Goal: Task Accomplishment & Management: Use online tool/utility

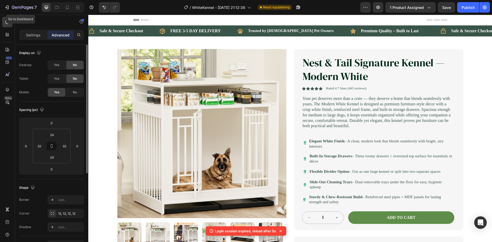
scroll to position [262, 0]
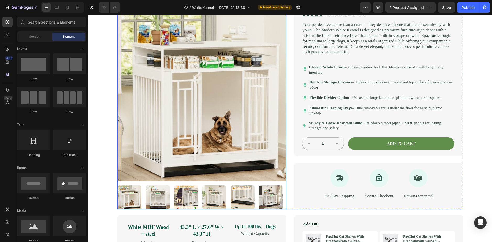
scroll to position [79, 0]
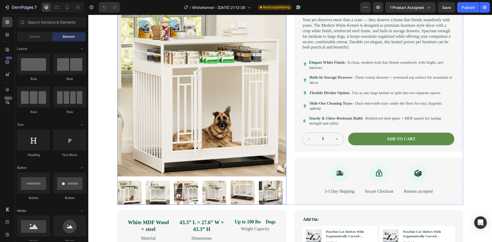
click at [174, 204] on img at bounding box center [186, 192] width 24 height 24
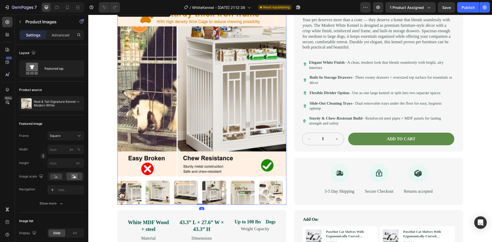
click at [207, 198] on img at bounding box center [214, 192] width 24 height 24
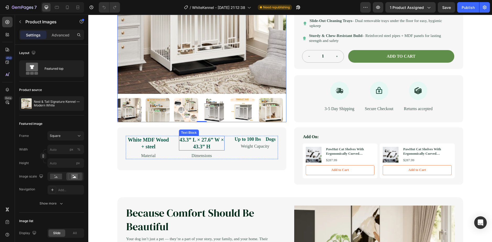
scroll to position [131, 0]
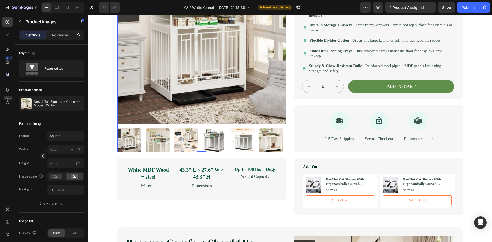
click at [254, 144] on div at bounding box center [201, 140] width 169 height 24
click at [240, 147] on img at bounding box center [242, 140] width 24 height 24
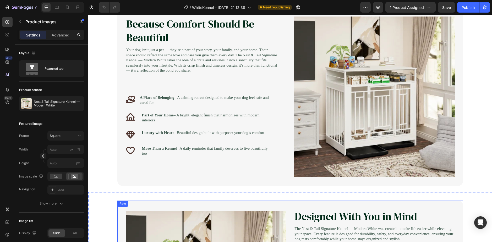
scroll to position [314, 0]
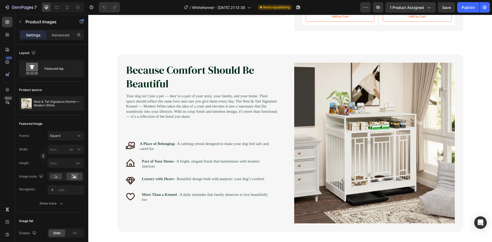
click at [66, 3] on div at bounding box center [62, 7] width 43 height 10
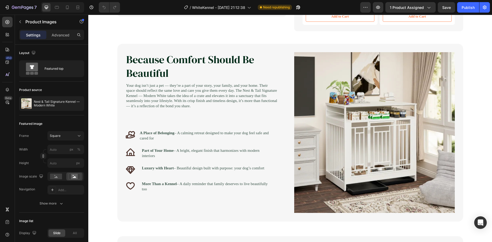
click at [66, 3] on div at bounding box center [62, 7] width 43 height 10
click at [65, 6] on icon at bounding box center [67, 7] width 5 height 5
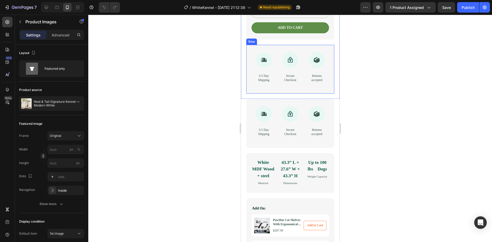
scroll to position [352, 0]
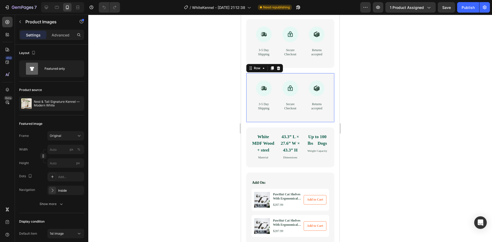
click at [252, 122] on div "Icon 3-5 Day Shipping Text Block Icon Secure Checkout Text Block Icon Returns a…" at bounding box center [290, 97] width 88 height 49
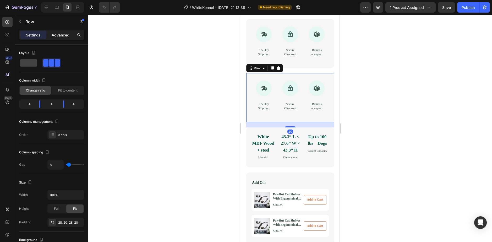
click at [59, 38] on div "Settings Advanced" at bounding box center [51, 35] width 65 height 10
click at [59, 37] on p "Advanced" at bounding box center [61, 34] width 18 height 5
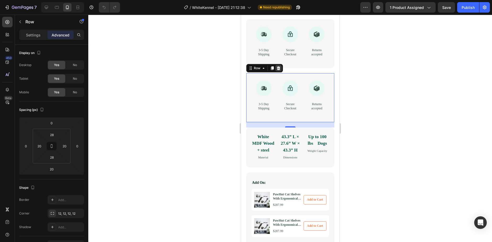
click at [276, 70] on icon at bounding box center [278, 68] width 4 height 4
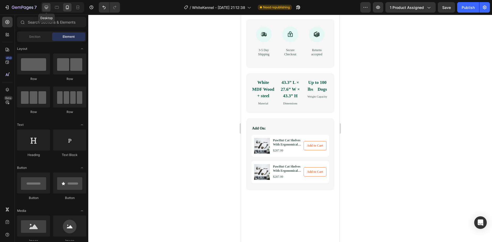
click at [48, 8] on icon at bounding box center [46, 7] width 3 height 3
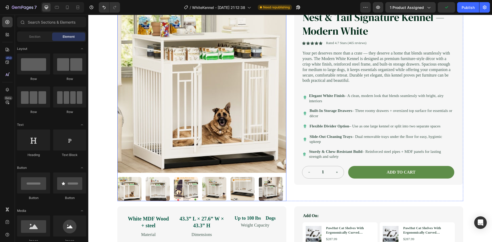
scroll to position [52, 0]
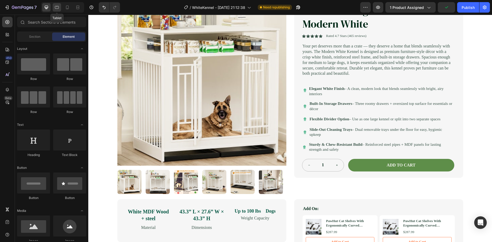
click at [56, 10] on div at bounding box center [57, 7] width 8 height 8
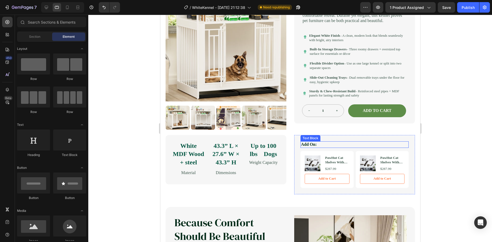
scroll to position [131, 0]
click at [69, 4] on div at bounding box center [67, 7] width 8 height 8
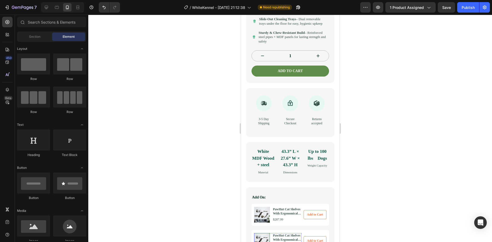
scroll to position [262, 0]
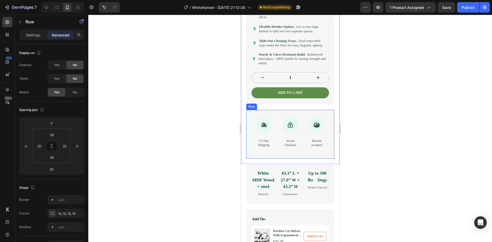
click at [250, 158] on div "Icon 3-5 Day Shipping Text Block Icon Secure Checkout Text Block Icon Returns a…" at bounding box center [290, 134] width 88 height 49
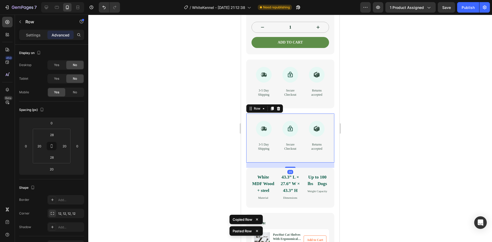
scroll to position [314, 0]
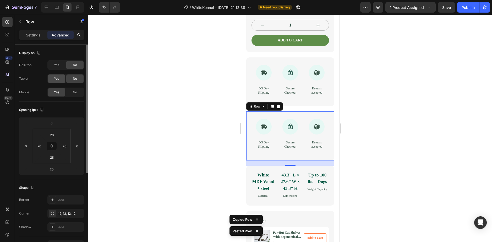
click at [60, 77] on div "Yes" at bounding box center [56, 78] width 17 height 8
click at [56, 66] on span "Yes" at bounding box center [56, 65] width 5 height 5
click at [71, 92] on div "No" at bounding box center [74, 92] width 17 height 8
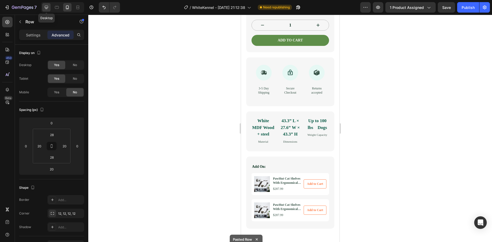
drag, startPoint x: 47, startPoint y: 5, endPoint x: 49, endPoint y: 9, distance: 3.8
click at [47, 5] on icon at bounding box center [46, 7] width 5 height 5
type input "0"
type input "24"
type input "32"
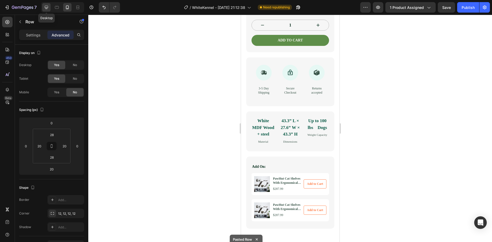
type input "24"
type input "32"
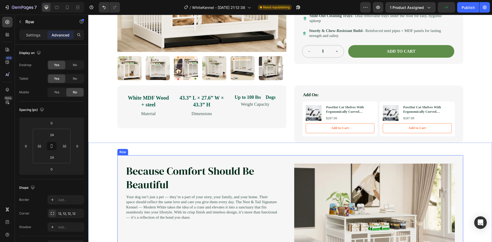
scroll to position [157, 0]
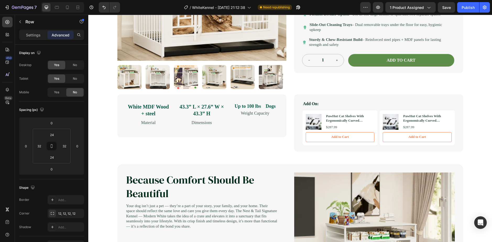
click at [66, 1] on div "7 Version history / WhiteKennel - [DATE] 21:12:38 Need republishing Preview 1 p…" at bounding box center [246, 7] width 492 height 15
click at [65, 3] on div at bounding box center [62, 7] width 43 height 10
click at [65, 5] on icon at bounding box center [67, 7] width 5 height 5
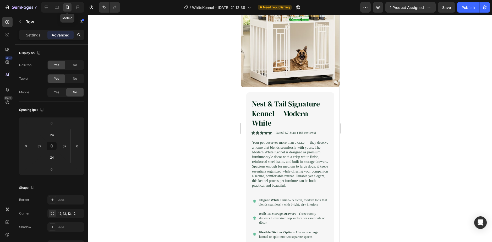
type input "20"
type input "28"
type input "20"
type input "28"
type input "20"
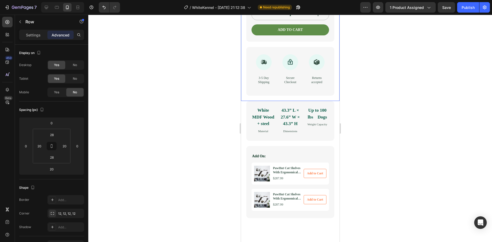
scroll to position [322, 0]
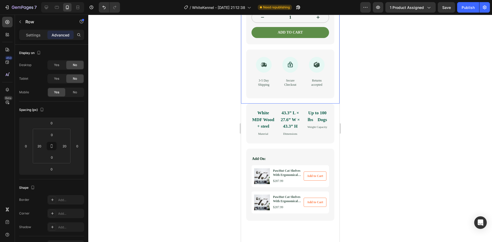
click at [269, 98] on div "Icon 3-5 Day Shipping Text Block Icon Secure Checkout Text Block Icon Returns a…" at bounding box center [290, 73] width 88 height 49
click at [46, 8] on icon at bounding box center [46, 7] width 3 height 3
type input "0"
type input "24"
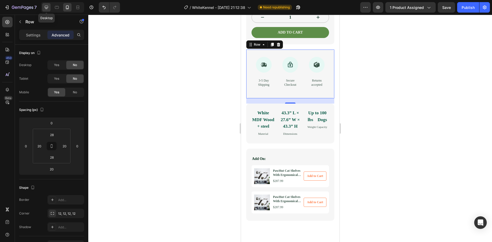
type input "32"
type input "24"
type input "32"
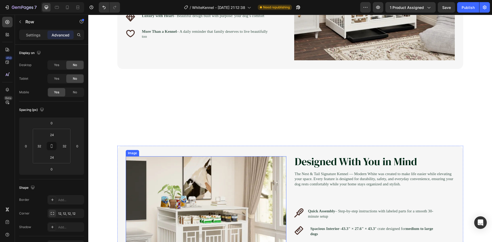
scroll to position [386, 0]
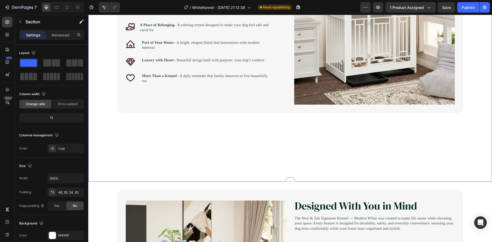
click at [231, 154] on div "Because Comfort Should Be Beautiful Heading Your dog isn’t just a pet — they’re…" at bounding box center [289, 56] width 393 height 240
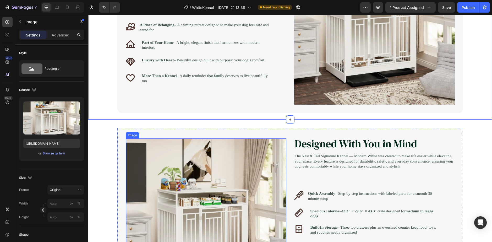
click at [211, 153] on img at bounding box center [206, 218] width 160 height 160
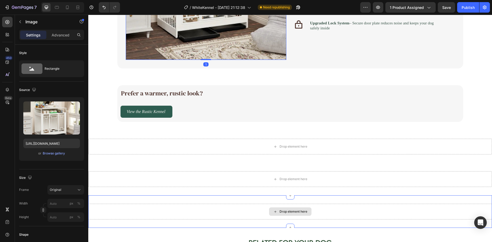
scroll to position [648, 0]
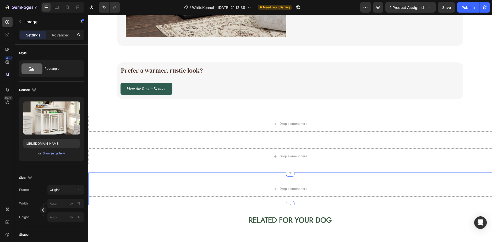
click at [114, 200] on div "Drop element here Section 7 You can create reusable sections Create Theme Secti…" at bounding box center [289, 188] width 403 height 32
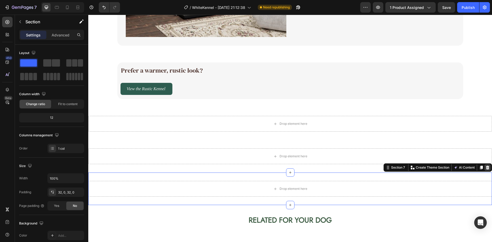
click at [486, 166] on icon at bounding box center [487, 167] width 3 height 4
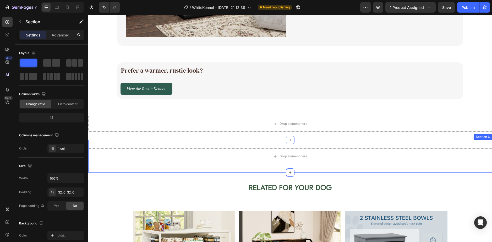
click at [423, 167] on div "Drop element here Section 6" at bounding box center [289, 156] width 403 height 32
click at [463, 136] on button "AI Content" at bounding box center [463, 135] width 23 height 6
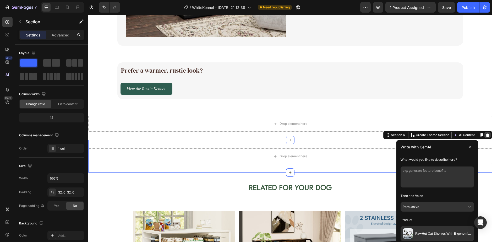
click at [486, 135] on icon at bounding box center [487, 135] width 3 height 4
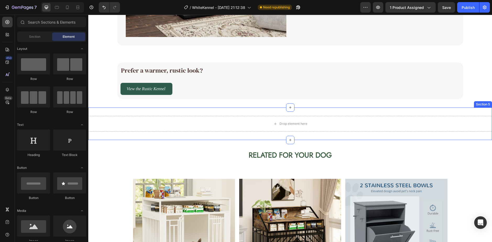
click at [412, 137] on div "Drop element here Section 5" at bounding box center [289, 123] width 403 height 32
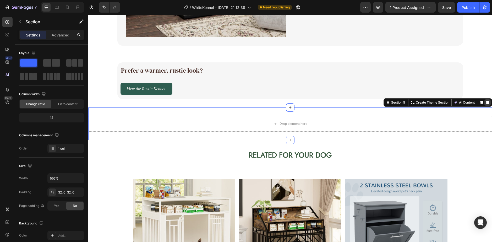
click at [485, 103] on icon at bounding box center [487, 102] width 4 height 4
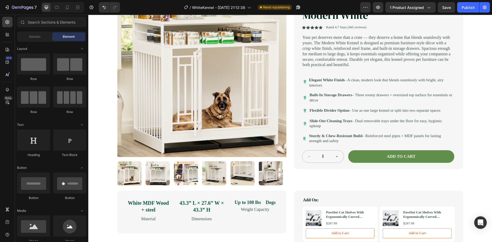
scroll to position [105, 0]
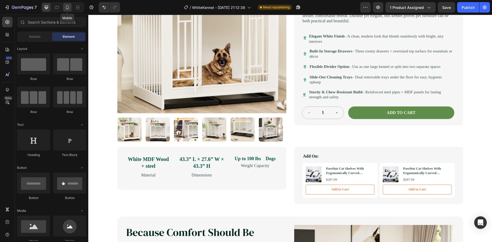
click at [68, 9] on icon at bounding box center [67, 7] width 5 height 5
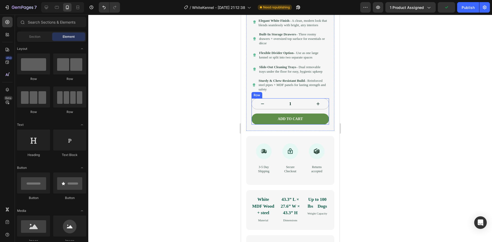
scroll to position [288, 0]
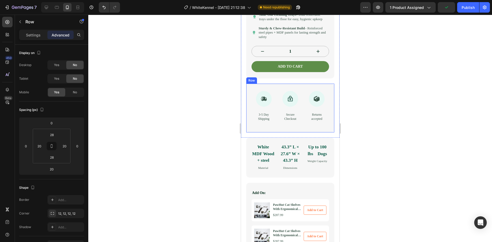
click at [252, 132] on div "Icon 3-5 Day Shipping Text Block Icon Secure Checkout Text Block Icon Returns a…" at bounding box center [290, 107] width 88 height 49
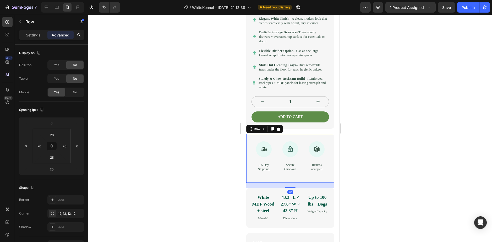
scroll to position [236, 0]
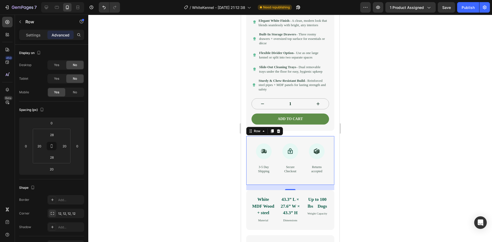
click at [201, 178] on div at bounding box center [289, 128] width 403 height 227
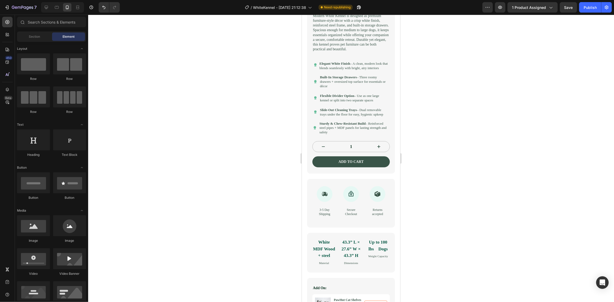
scroll to position [224, 0]
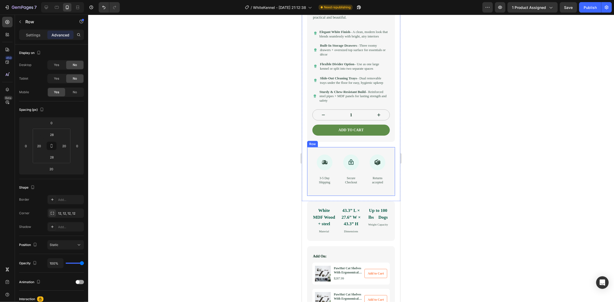
click at [310, 196] on div "Icon 3-5 Day Shipping Text Block Icon Secure Checkout Text Block Icon Returns a…" at bounding box center [351, 171] width 88 height 49
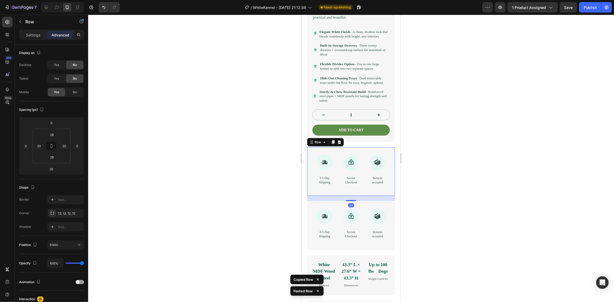
click at [309, 196] on div "Icon 3-5 Day Shipping Text Block Icon Secure Checkout Text Block Icon Returns a…" at bounding box center [351, 171] width 88 height 49
click at [316, 229] on div "Icon 3-5 Day Shipping Text Block Icon Secure Checkout Text Block Icon Returns a…" at bounding box center [351, 225] width 88 height 49
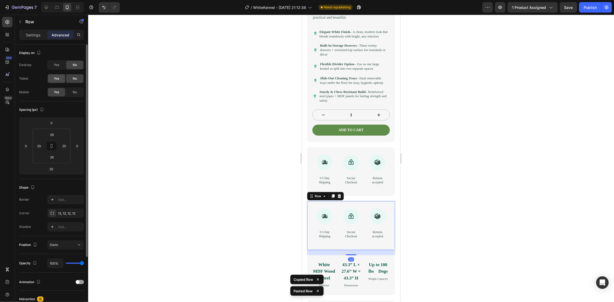
click at [63, 78] on div "Yes" at bounding box center [56, 78] width 17 height 8
click at [58, 65] on span "Yes" at bounding box center [56, 65] width 5 height 5
click at [77, 92] on div "No" at bounding box center [74, 92] width 17 height 8
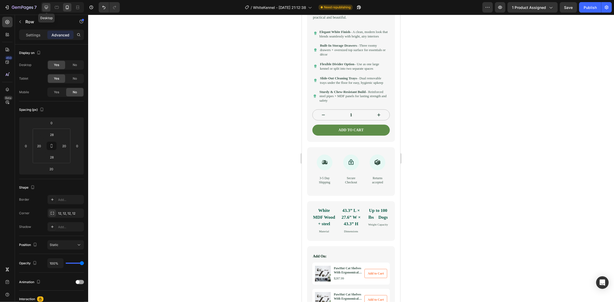
click at [47, 5] on icon at bounding box center [46, 7] width 5 height 5
type input "0"
type input "24"
type input "32"
type input "24"
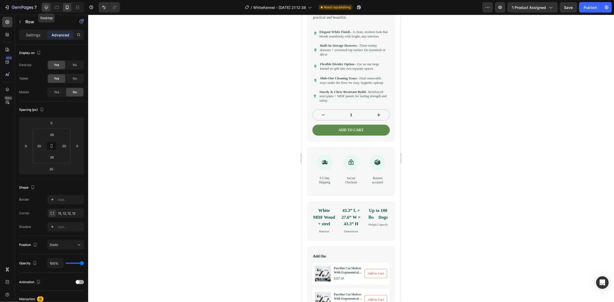
type input "32"
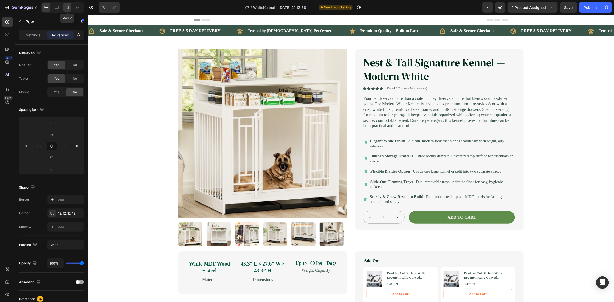
click at [69, 6] on icon at bounding box center [67, 7] width 3 height 4
type input "20"
type input "28"
type input "20"
type input "28"
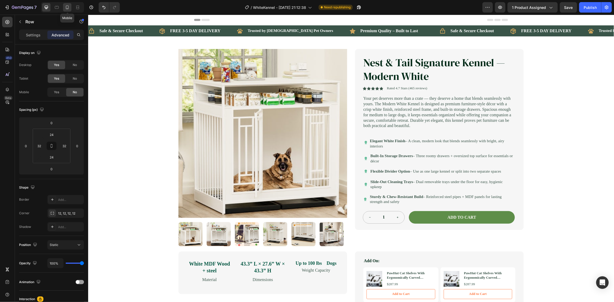
type input "20"
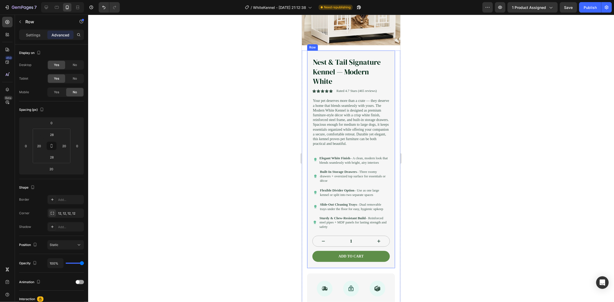
scroll to position [131, 0]
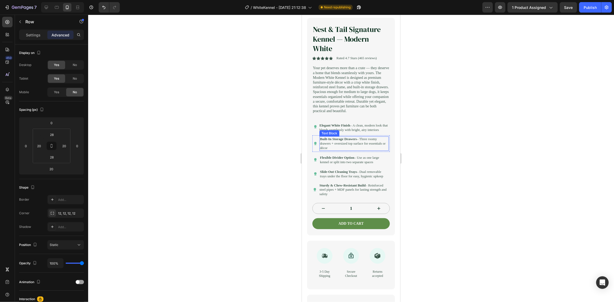
click at [379, 150] on p "Built-In Storage Drawers – Three roomy drawers + oversized top surface for esse…" at bounding box center [354, 143] width 68 height 13
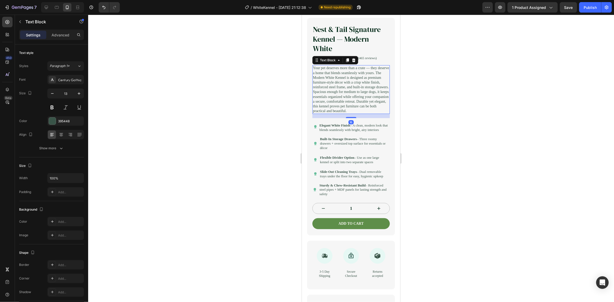
click at [332, 76] on p "Your pet deserves more than a crate — they deserve a home that blends seamlessl…" at bounding box center [351, 89] width 76 height 48
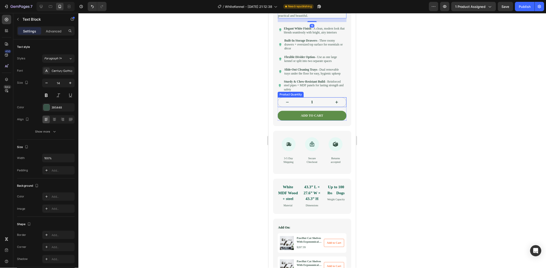
scroll to position [229, 0]
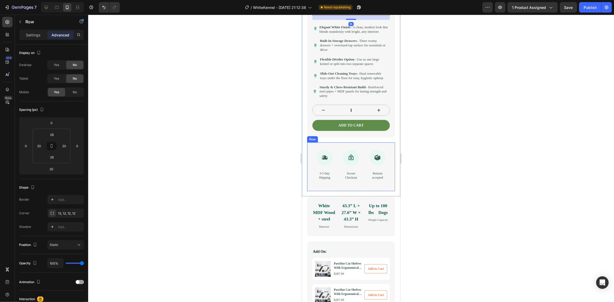
click at [334, 166] on div "Icon 3-5 Day Shipping Text Block Icon Secure Checkout Text Block Icon Returns a…" at bounding box center [351, 166] width 88 height 49
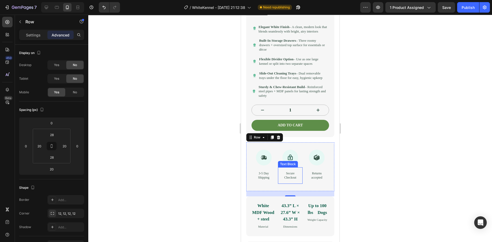
scroll to position [282, 0]
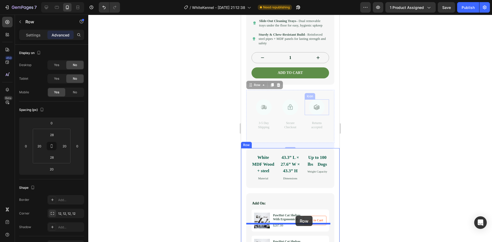
drag, startPoint x: 297, startPoint y: 117, endPoint x: 295, endPoint y: 215, distance: 98.4
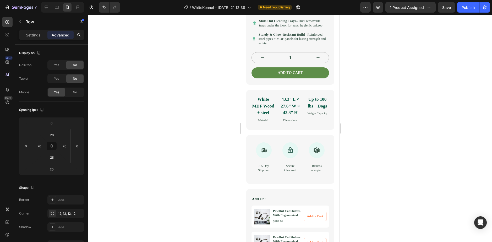
click at [268, 168] on div "Icon 3-5 Day Shipping Text Block Icon Secure Checkout Text Block Icon Returns a…" at bounding box center [290, 159] width 88 height 49
click at [270, 170] on div "Icon 3-5 Day Shipping Text Block Icon Secure Checkout Text Block Icon Returns a…" at bounding box center [290, 159] width 88 height 49
click at [270, 171] on div "Icon 3-5 Day Shipping Text Block Icon Secure Checkout Text Block Icon Returns a…" at bounding box center [290, 159] width 88 height 49
click at [203, 165] on div at bounding box center [289, 128] width 403 height 227
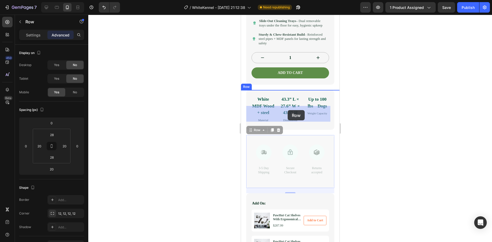
drag, startPoint x: 287, startPoint y: 171, endPoint x: 287, endPoint y: 110, distance: 61.0
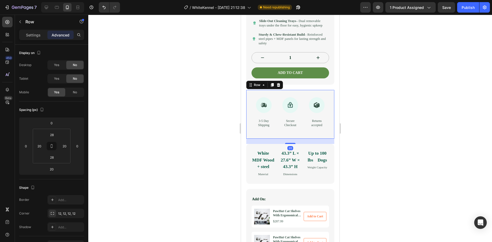
click at [220, 142] on div at bounding box center [289, 128] width 403 height 227
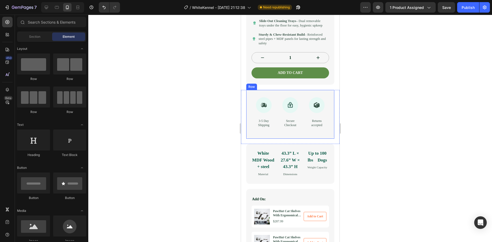
click at [273, 119] on div "Icon 3-5 Day Shipping Text Block Icon Secure Checkout Text Block Icon Returns a…" at bounding box center [290, 114] width 88 height 49
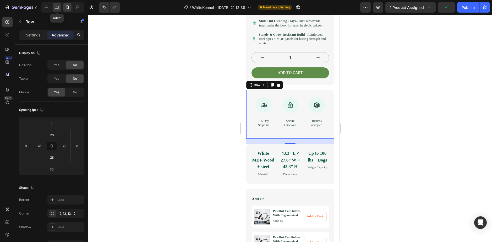
click at [55, 8] on icon at bounding box center [56, 7] width 5 height 5
type input "0"
type input "24"
type input "32"
type input "24"
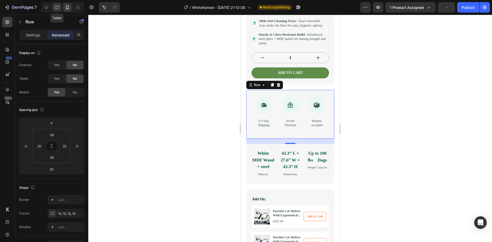
type input "32"
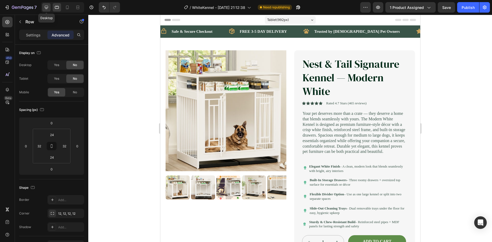
click at [48, 7] on icon at bounding box center [46, 7] width 3 height 3
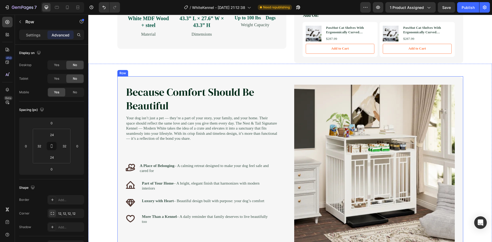
scroll to position [157, 0]
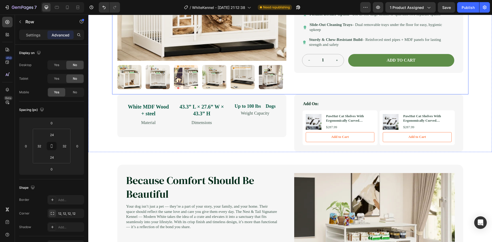
type input "20"
type input "28"
type input "20"
type input "28"
type input "20"
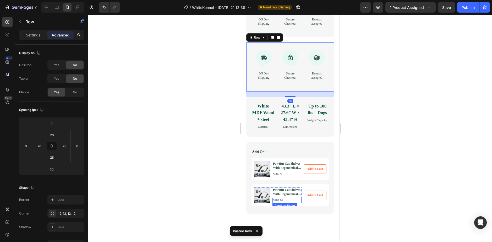
scroll to position [360, 0]
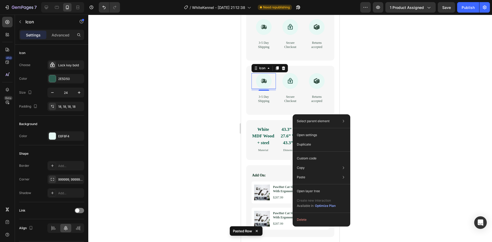
click at [258, 89] on div at bounding box center [263, 81] width 16 height 16
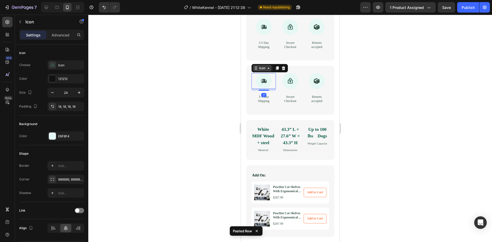
click at [253, 70] on icon at bounding box center [255, 68] width 4 height 4
click at [246, 99] on div "Icon Row 3 cols Row 1 col Product 7 3-5 Day Shipping Text Block Icon Secure Che…" at bounding box center [290, 90] width 88 height 49
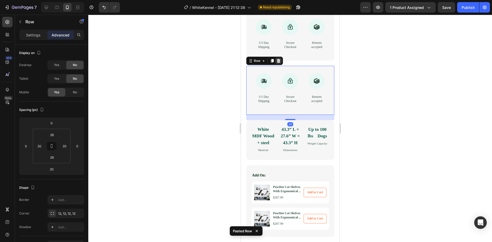
click at [277, 63] on icon at bounding box center [277, 61] width 3 height 4
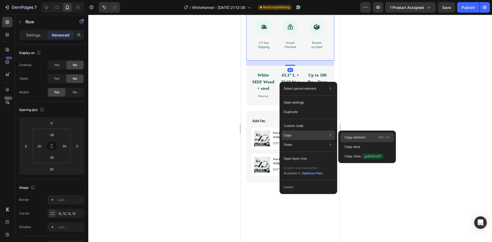
click at [366, 135] on div "Copy element Ctrl + C" at bounding box center [366, 136] width 53 height 9
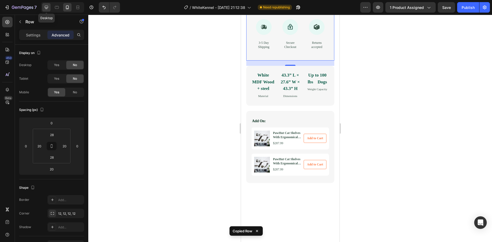
click at [43, 6] on div at bounding box center [46, 7] width 8 height 8
type input "0"
type input "24"
type input "32"
type input "24"
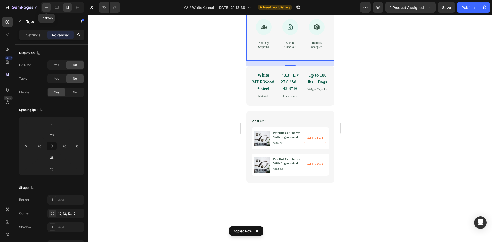
type input "32"
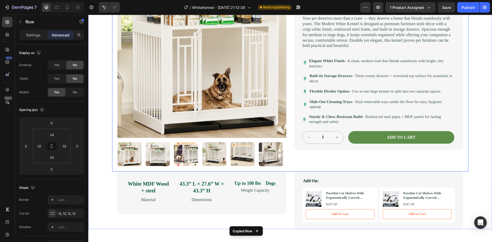
scroll to position [54, 0]
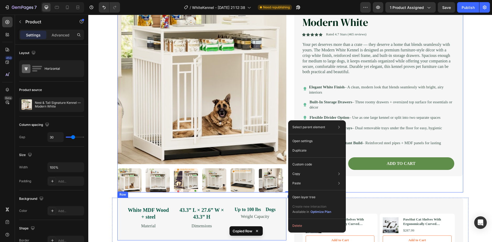
click at [262, 205] on div "White MDF Wood + steel Text Block Material Text Block 43.3” L × 27.6” W × 43.3”…" at bounding box center [201, 218] width 169 height 43
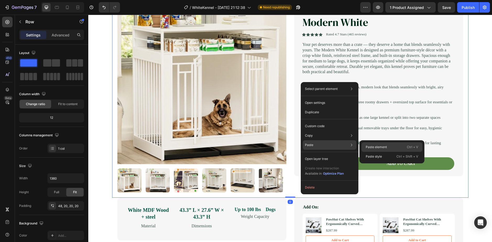
click at [386, 147] on p "Paste element" at bounding box center [375, 146] width 21 height 5
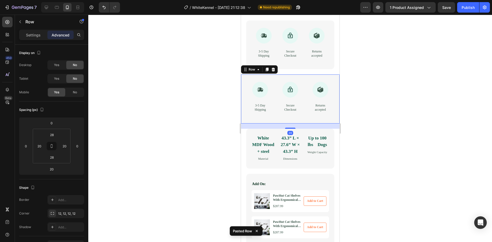
scroll to position [342, 0]
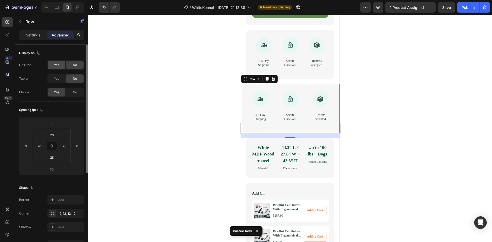
click at [53, 66] on div "Yes" at bounding box center [56, 65] width 17 height 8
click at [56, 76] on div "Yes" at bounding box center [56, 78] width 17 height 8
click at [70, 90] on div "No" at bounding box center [74, 92] width 17 height 8
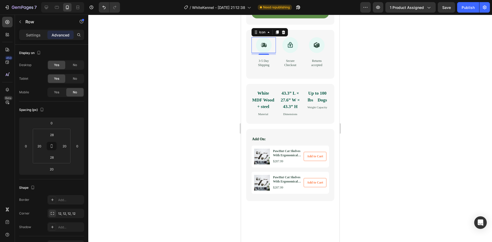
click at [261, 53] on div at bounding box center [263, 45] width 16 height 16
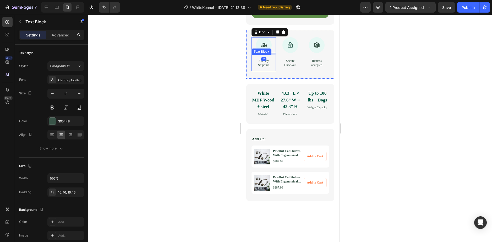
click at [253, 71] on div "3-5 Day Shipping" at bounding box center [263, 63] width 24 height 16
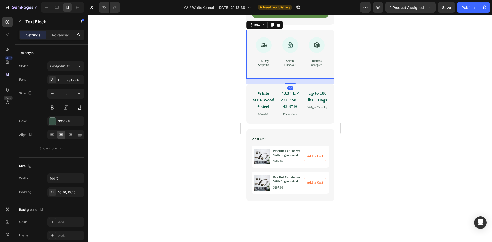
click at [249, 79] on div "Icon 3-5 Day Shipping Text Block Icon Secure Checkout Text Block Icon Returns a…" at bounding box center [290, 54] width 88 height 49
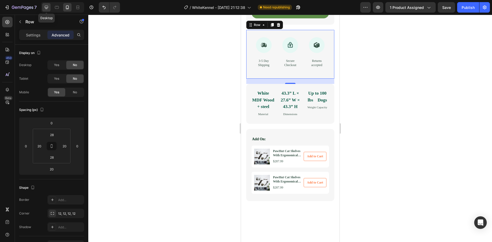
click at [50, 6] on div at bounding box center [46, 7] width 8 height 8
type input "0"
type input "24"
type input "32"
type input "24"
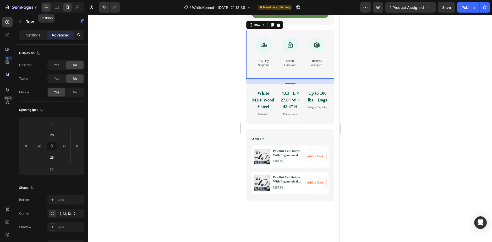
type input "32"
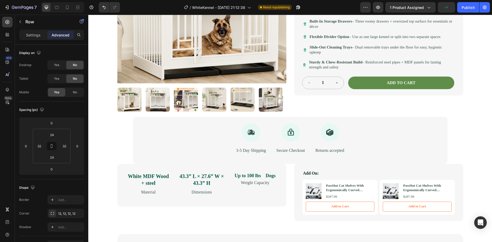
scroll to position [166, 0]
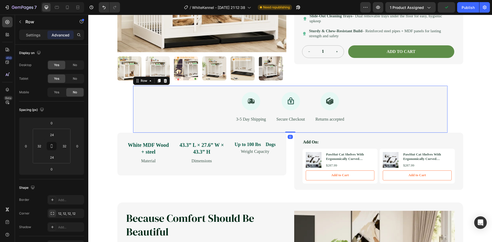
click at [169, 100] on div "Icon 3-5 Day Shipping Text Block Icon Secure Checkout Text Block Icon Returns a…" at bounding box center [290, 109] width 314 height 47
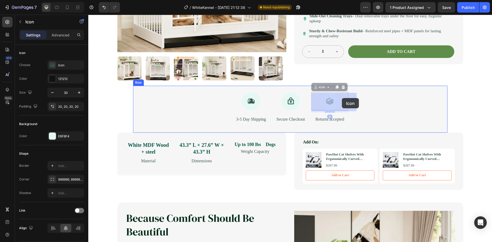
drag, startPoint x: 349, startPoint y: 93, endPoint x: 342, endPoint y: 98, distance: 8.8
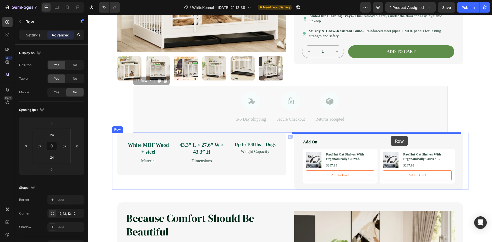
drag, startPoint x: 398, startPoint y: 93, endPoint x: 391, endPoint y: 136, distance: 43.5
type input "16"
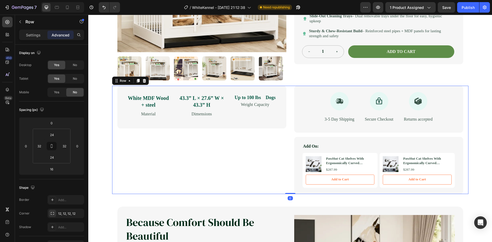
click at [254, 152] on div "White MDF Wood + steel Text Block Material Text Block 43.3” L × 27.6” W × 43.3”…" at bounding box center [201, 140] width 169 height 108
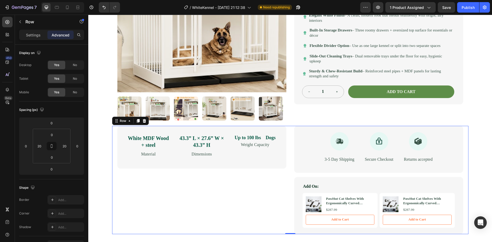
scroll to position [140, 0]
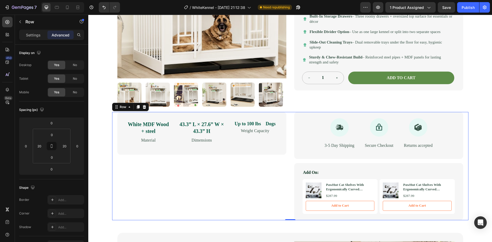
click at [239, 177] on div "White MDF Wood + steel Text Block Material Text Block 43.3” L × 27.6” W × 43.3”…" at bounding box center [201, 166] width 169 height 108
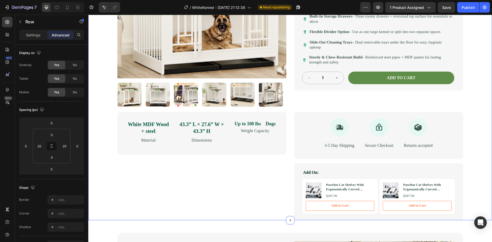
click at [484, 115] on div "Icon Safe & Secure Checkout Text Block Row Icon FREE 3-5 DAY DELIVERY Text Bloc…" at bounding box center [289, 53] width 403 height 334
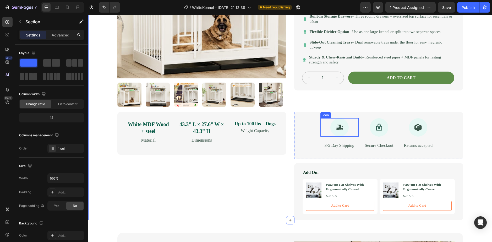
scroll to position [192, 0]
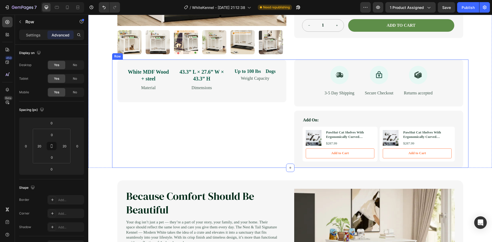
click at [220, 126] on div "White MDF Wood + steel Text Block Material Text Block 43.3” L × 27.6” W × 43.3”…" at bounding box center [201, 113] width 169 height 108
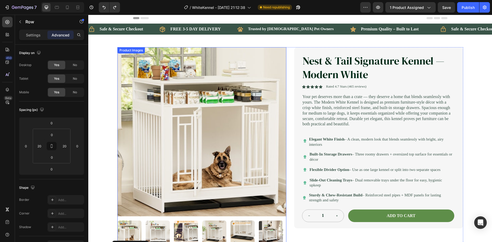
scroll to position [105, 0]
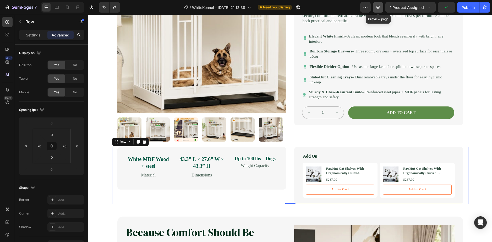
click at [377, 8] on icon "button" at bounding box center [377, 7] width 5 height 5
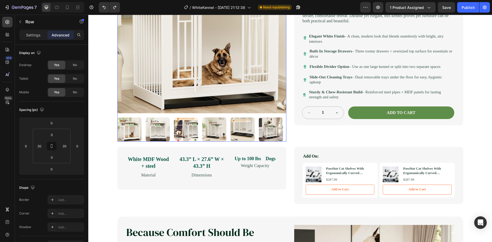
click at [283, 141] on div at bounding box center [201, 129] width 169 height 24
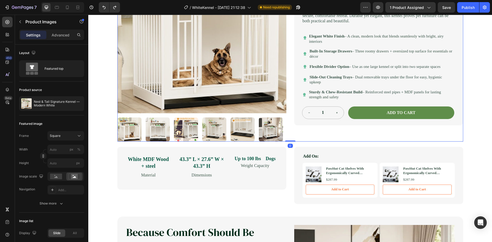
click at [287, 141] on div "Product Images Nest & Tail Signature Kennel — Modern White Product Title Icon I…" at bounding box center [290, 42] width 346 height 197
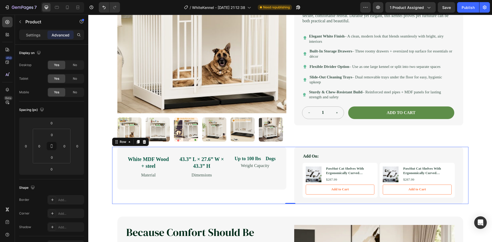
click at [254, 196] on div "White MDF Wood + steel Text Block Material Text Block 43.3” L × 27.6” W × 43.3”…" at bounding box center [201, 175] width 169 height 57
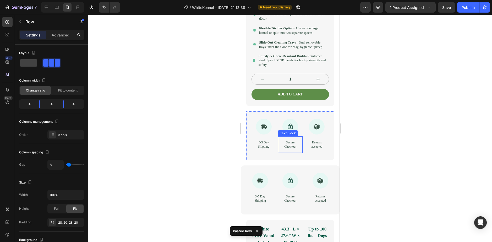
scroll to position [293, 0]
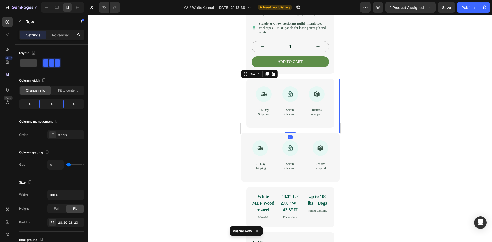
click at [282, 133] on div "Nest & Tail Signature Kennel — Modern White Product Title Icon Icon Icon Icon I…" at bounding box center [290, 106] width 88 height 54
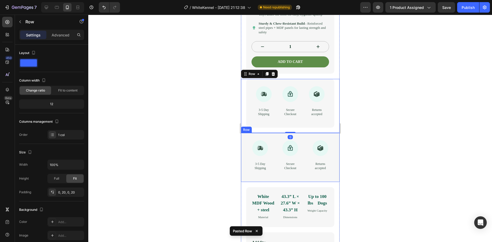
click at [281, 163] on div "Icon 3-5 Day Shipping Text Block Icon Secure Checkout Text Block Icon Returns a…" at bounding box center [290, 157] width 98 height 49
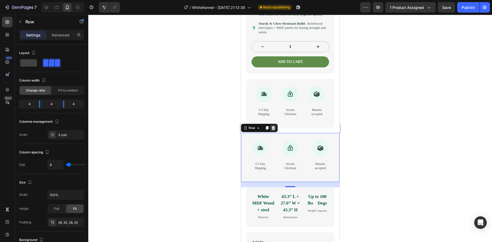
click at [275, 131] on div at bounding box center [273, 128] width 6 height 6
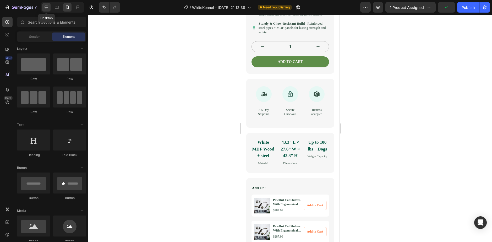
click at [48, 9] on icon at bounding box center [46, 7] width 5 height 5
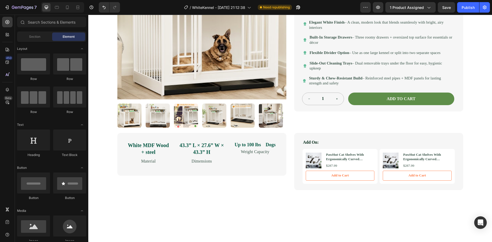
scroll to position [131, 0]
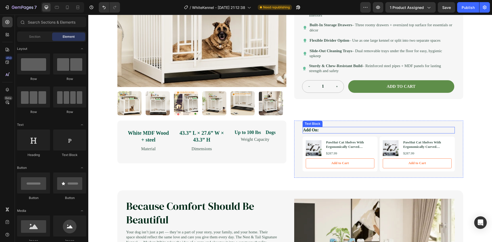
click at [321, 129] on p "Add On:" at bounding box center [378, 129] width 151 height 5
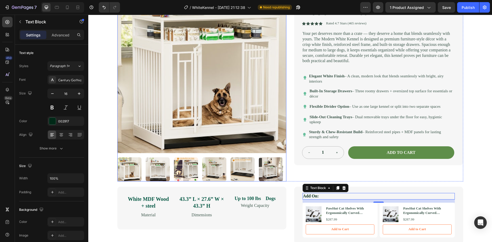
scroll to position [105, 0]
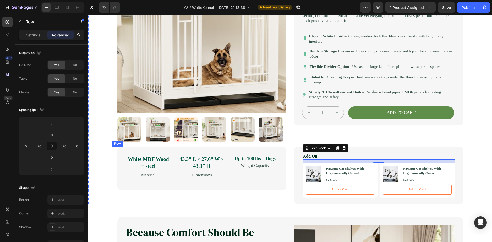
click at [247, 199] on div "White MDF Wood + steel Text Block Material Text Block 43.3” L × 27.6” W × 43.3”…" at bounding box center [201, 175] width 169 height 57
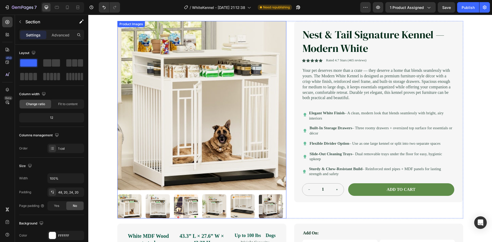
scroll to position [26, 0]
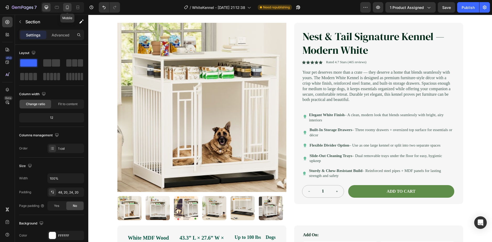
click at [66, 4] on div at bounding box center [67, 7] width 8 height 8
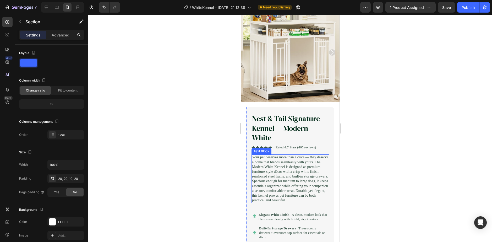
scroll to position [105, 0]
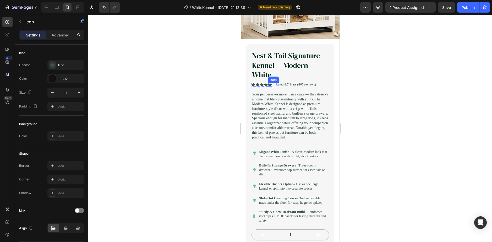
click at [268, 83] on div "Icon" at bounding box center [270, 85] width 4 height 4
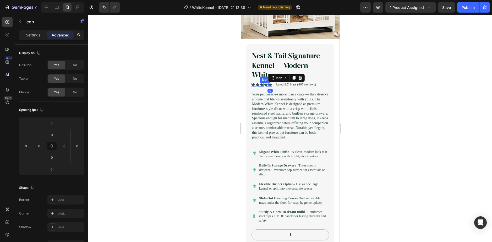
click at [260, 83] on icon at bounding box center [261, 85] width 4 height 4
click at [258, 83] on div "Icon 0" at bounding box center [257, 85] width 4 height 4
click at [252, 83] on div "Icon Icon 0 Icon Icon Icon Icon List" at bounding box center [261, 84] width 20 height 5
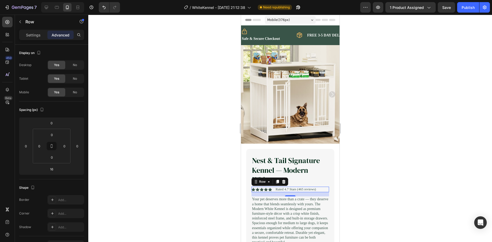
scroll to position [105, 0]
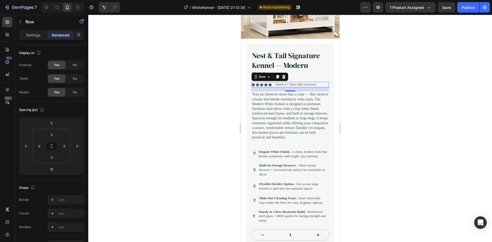
click at [34, 30] on div "Settings Advanced" at bounding box center [51, 35] width 65 height 10
click at [36, 32] on div "Settings" at bounding box center [33, 35] width 26 height 8
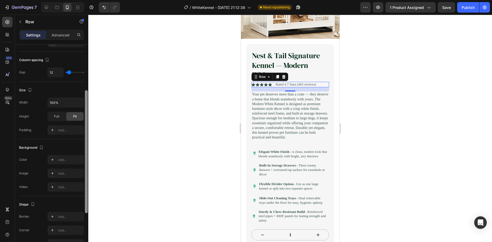
scroll to position [153, 0]
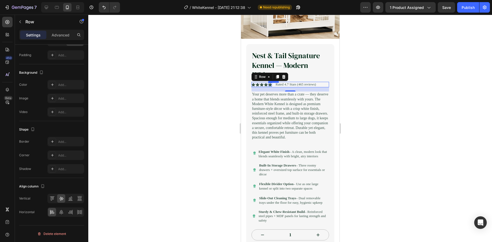
click at [269, 83] on icon at bounding box center [270, 85] width 4 height 4
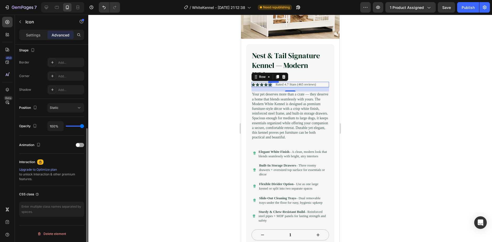
scroll to position [0, 0]
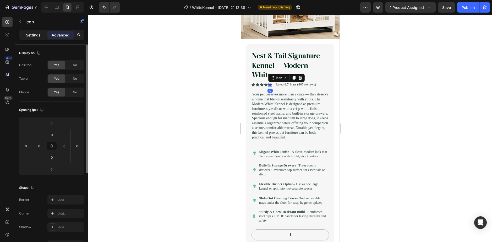
click at [34, 32] on p "Settings" at bounding box center [33, 34] width 15 height 5
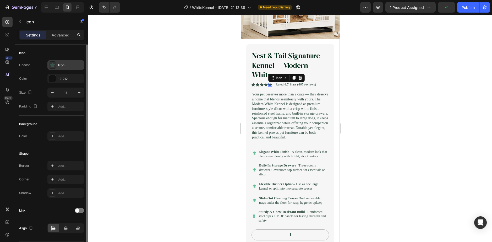
click at [50, 66] on icon at bounding box center [52, 64] width 5 height 5
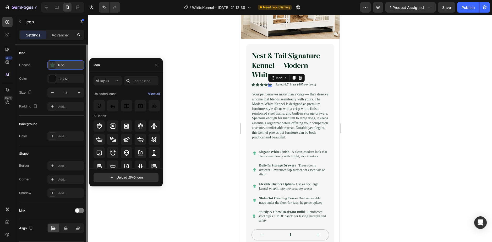
click at [69, 69] on div "Icon" at bounding box center [65, 64] width 37 height 9
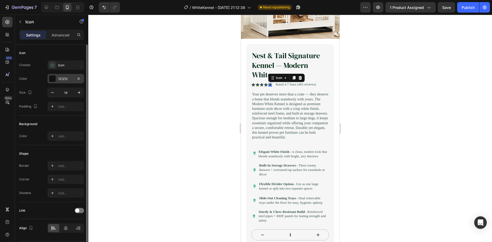
click at [51, 80] on div at bounding box center [52, 78] width 7 height 7
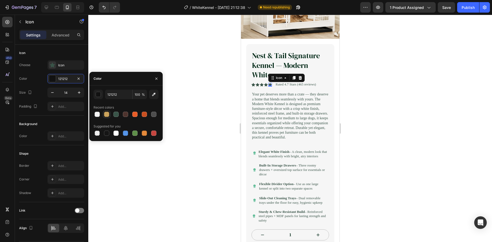
click at [103, 115] on div at bounding box center [106, 113] width 7 height 7
type input "CBA35C"
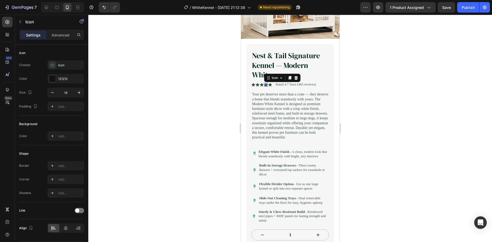
click at [265, 83] on div "Icon 0" at bounding box center [266, 85] width 4 height 4
click at [270, 83] on icon at bounding box center [270, 84] width 4 height 3
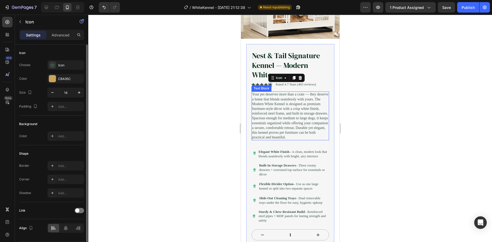
click at [286, 105] on p "Your pet deserves more than a crate — they deserve a home that blends seamlessl…" at bounding box center [290, 116] width 76 height 48
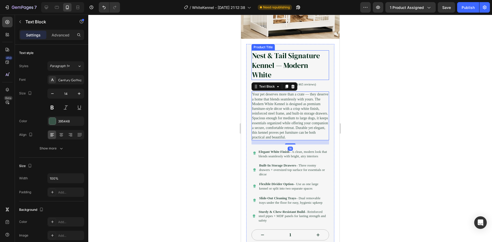
click at [263, 65] on h1 "Nest & Tail Signature Kennel — Modern White" at bounding box center [289, 65] width 77 height 30
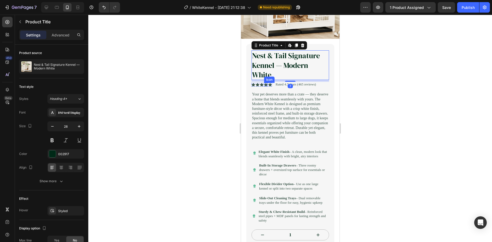
click at [266, 83] on div "Icon" at bounding box center [266, 85] width 4 height 4
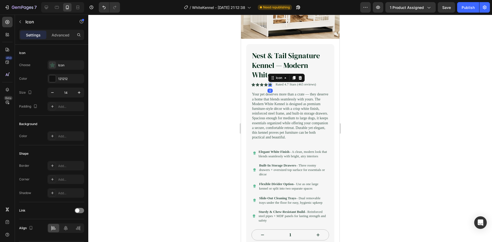
click at [270, 83] on icon at bounding box center [270, 84] width 4 height 3
click at [253, 83] on div "Icon" at bounding box center [253, 85] width 4 height 4
click at [224, 87] on div at bounding box center [289, 128] width 403 height 227
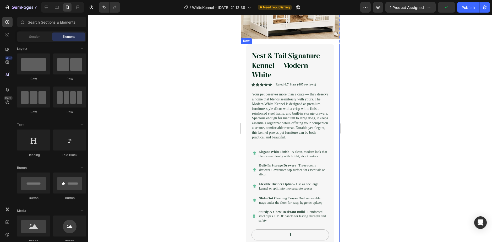
drag, startPoint x: 225, startPoint y: 80, endPoint x: 193, endPoint y: 88, distance: 33.3
click at [193, 88] on div at bounding box center [289, 128] width 403 height 227
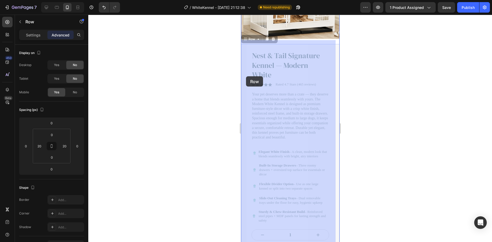
drag, startPoint x: 244, startPoint y: 74, endPoint x: 246, endPoint y: 76, distance: 3.1
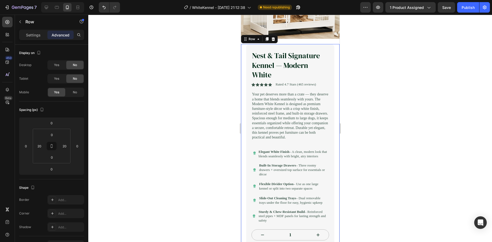
click at [229, 81] on div at bounding box center [289, 128] width 403 height 227
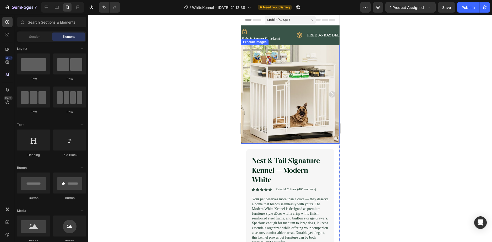
click at [258, 114] on img at bounding box center [290, 94] width 98 height 98
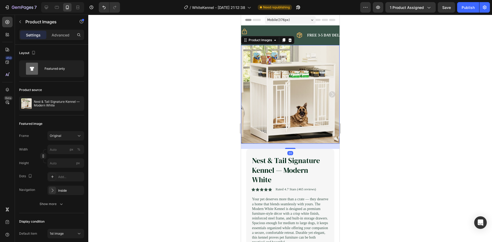
click at [214, 148] on div at bounding box center [289, 128] width 403 height 227
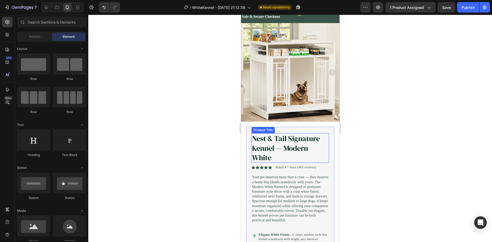
scroll to position [52, 0]
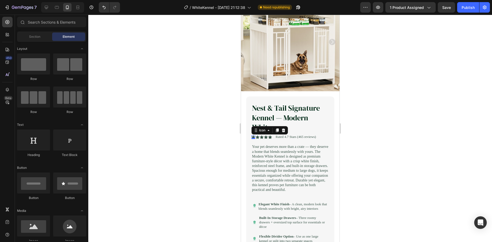
click at [254, 135] on icon at bounding box center [253, 137] width 4 height 4
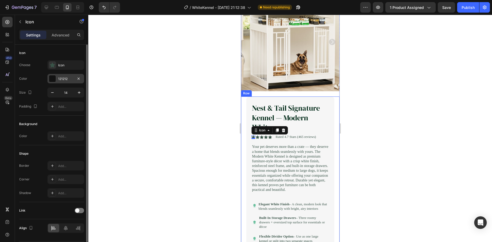
click at [55, 77] on div at bounding box center [52, 78] width 7 height 7
click at [55, 66] on icon at bounding box center [52, 64] width 5 height 5
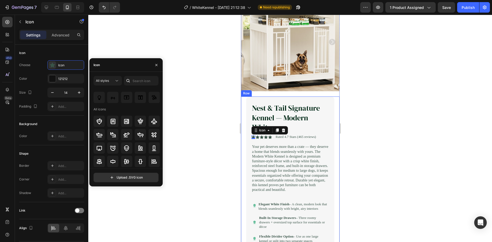
scroll to position [0, 0]
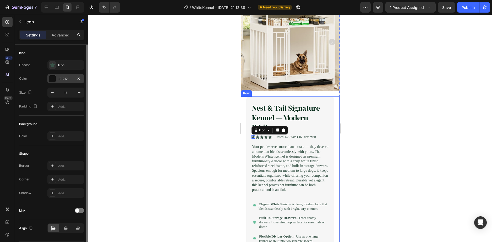
click at [59, 77] on div "121212" at bounding box center [65, 78] width 15 height 5
click at [66, 66] on div "Icon" at bounding box center [70, 65] width 25 height 5
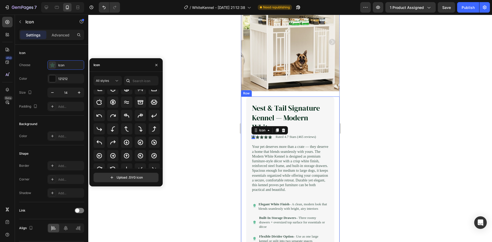
scroll to position [190, 0]
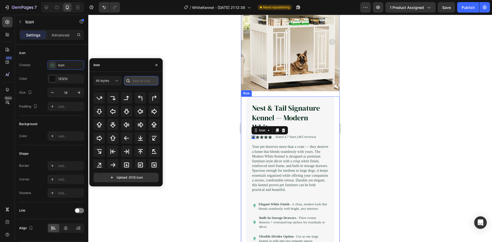
click at [136, 77] on input "text" at bounding box center [141, 80] width 35 height 9
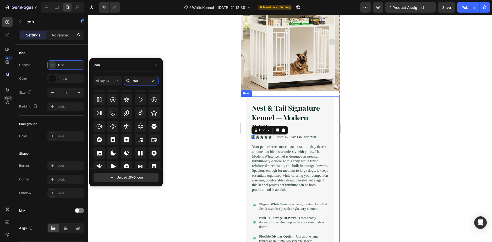
scroll to position [159, 0]
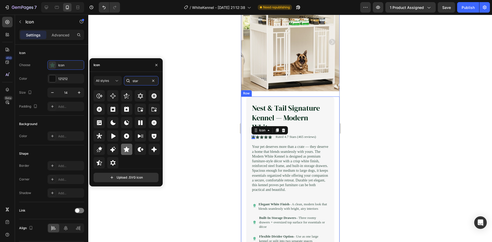
type input "star"
click at [124, 151] on icon at bounding box center [126, 149] width 6 height 6
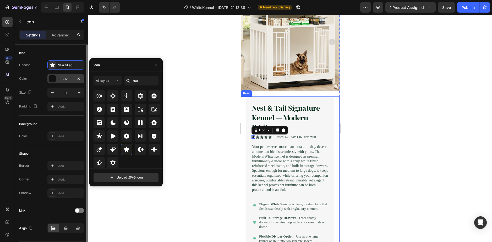
click at [53, 79] on div at bounding box center [52, 78] width 7 height 7
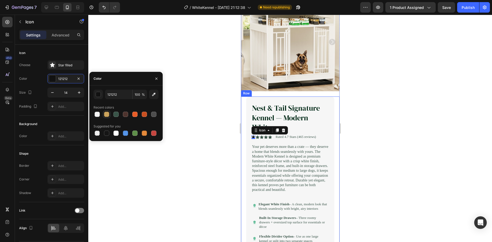
click at [106, 114] on div at bounding box center [106, 114] width 5 height 5
type input "CBA35C"
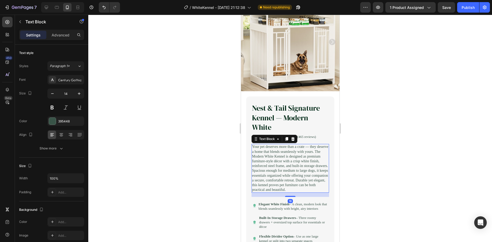
click at [260, 145] on p "Your pet deserves more than a crate — they deserve a home that blends seamlessl…" at bounding box center [290, 168] width 76 height 48
click at [227, 175] on div at bounding box center [289, 128] width 403 height 227
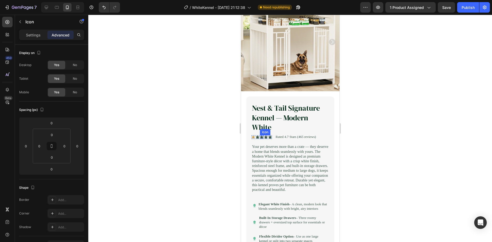
click at [265, 134] on div "Icon Icon Icon Icon Icon Icon List" at bounding box center [261, 136] width 20 height 5
click at [30, 38] on div "Settings" at bounding box center [33, 35] width 26 height 8
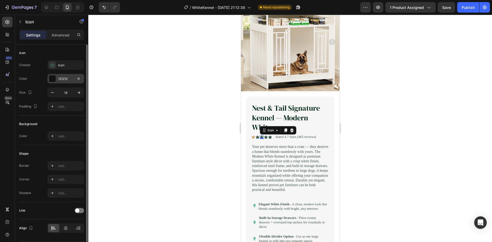
click at [54, 78] on div at bounding box center [52, 78] width 7 height 7
click at [58, 64] on div "Icon" at bounding box center [70, 65] width 25 height 5
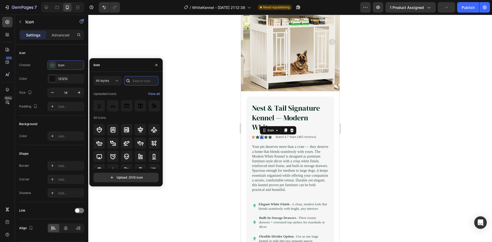
click at [144, 76] on div "All styles Uploaded icons View all All icons Upload .SVG icon" at bounding box center [125, 129] width 73 height 114
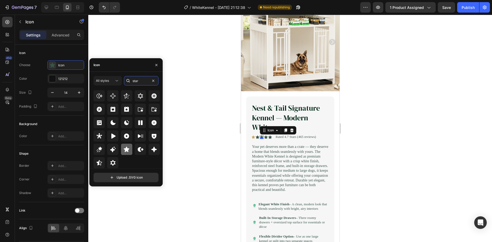
type input "star"
click at [126, 150] on icon at bounding box center [126, 148] width 5 height 5
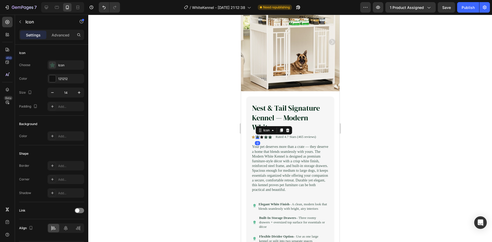
click at [258, 135] on icon at bounding box center [257, 136] width 4 height 3
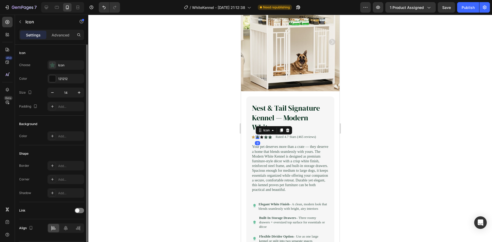
click at [57, 70] on div "Choose Icon Color 121212 Size 14 Padding Add..." at bounding box center [51, 85] width 65 height 51
click at [55, 67] on div at bounding box center [52, 64] width 7 height 7
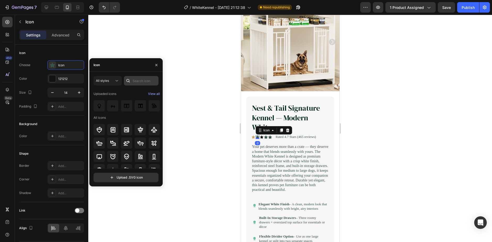
drag, startPoint x: 129, startPoint y: 81, endPoint x: 136, endPoint y: 80, distance: 6.4
click at [131, 81] on div at bounding box center [128, 80] width 8 height 9
click at [135, 79] on input "text" at bounding box center [141, 80] width 35 height 9
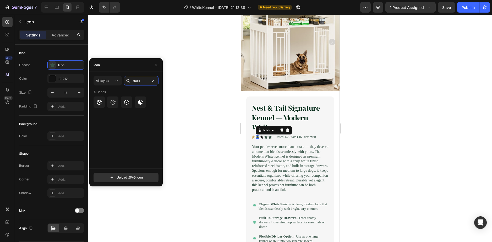
drag, startPoint x: 143, startPoint y: 80, endPoint x: 123, endPoint y: 81, distance: 19.7
click at [123, 81] on div "All styles stars" at bounding box center [125, 80] width 65 height 9
click at [149, 81] on input "stars" at bounding box center [141, 80] width 35 height 9
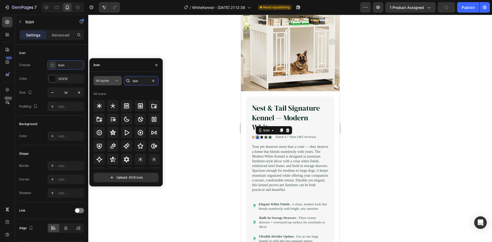
drag, startPoint x: 148, startPoint y: 77, endPoint x: 119, endPoint y: 81, distance: 29.3
click at [119, 81] on div "All styles star" at bounding box center [125, 80] width 65 height 9
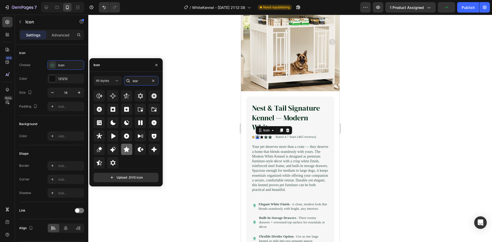
type input "star"
click at [129, 148] on icon at bounding box center [126, 148] width 5 height 5
click at [267, 135] on div "Icon 0" at bounding box center [266, 137] width 4 height 4
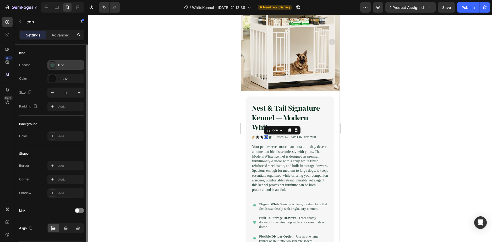
click at [53, 66] on icon at bounding box center [52, 65] width 5 height 5
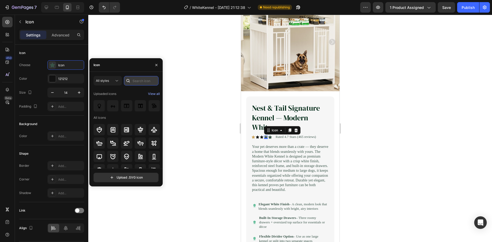
click at [139, 82] on input "text" at bounding box center [141, 80] width 35 height 9
paste input "star"
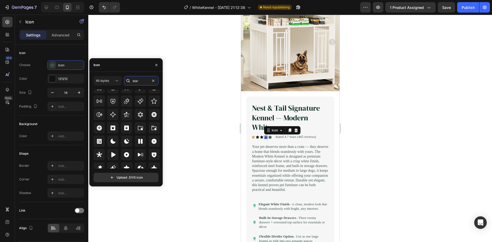
scroll to position [153, 0]
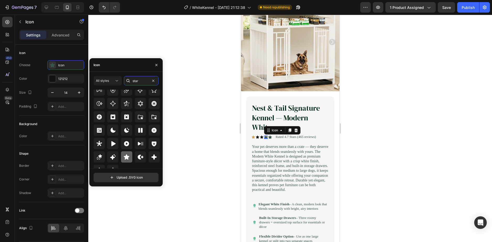
type input "star"
drag, startPoint x: 127, startPoint y: 155, endPoint x: 160, endPoint y: 152, distance: 33.4
click at [127, 155] on icon at bounding box center [126, 157] width 6 height 6
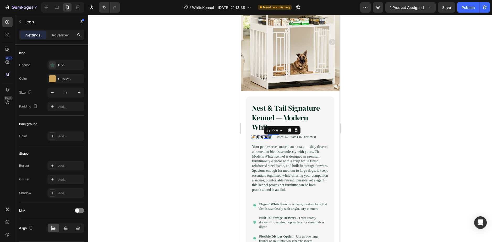
click at [271, 135] on icon at bounding box center [270, 136] width 4 height 3
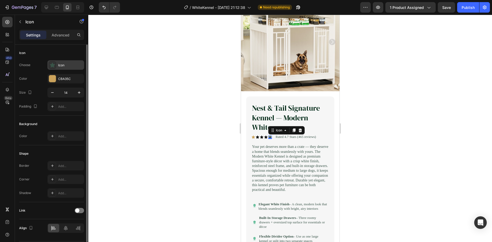
click at [48, 65] on div "Icon" at bounding box center [65, 64] width 37 height 9
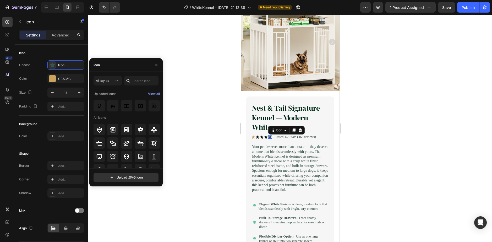
click at [131, 79] on div at bounding box center [128, 80] width 8 height 9
click at [137, 78] on input "text" at bounding box center [141, 80] width 35 height 9
type input "s"
paste input "star"
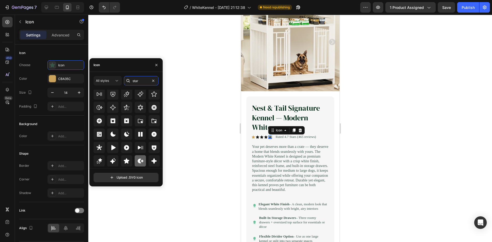
scroll to position [159, 0]
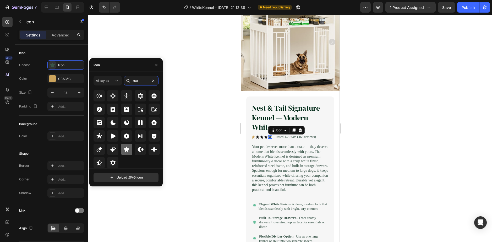
type input "star"
click at [128, 152] on icon at bounding box center [126, 149] width 6 height 6
click at [264, 135] on div "Icon" at bounding box center [266, 137] width 4 height 4
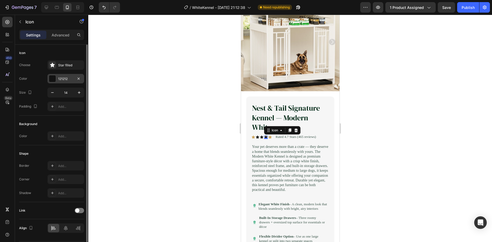
click at [54, 79] on div at bounding box center [52, 78] width 7 height 7
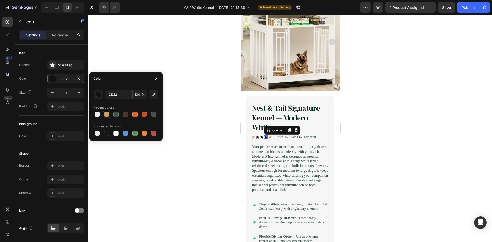
click at [106, 112] on div at bounding box center [106, 114] width 5 height 5
type input "CBA35C"
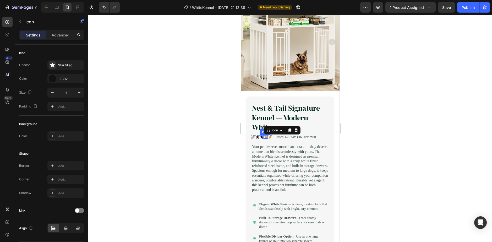
click at [260, 135] on icon at bounding box center [261, 137] width 4 height 4
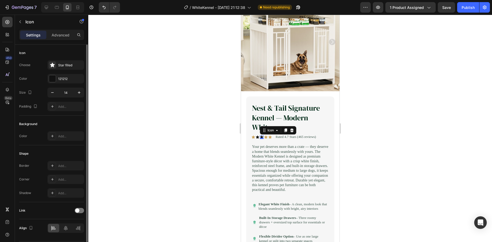
click at [47, 77] on div "Color 121212" at bounding box center [51, 78] width 65 height 9
click at [51, 79] on div at bounding box center [52, 78] width 7 height 7
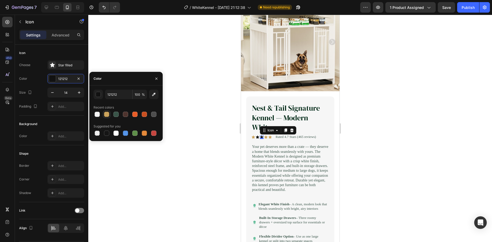
click at [108, 115] on div at bounding box center [106, 114] width 5 height 5
type input "CBA35C"
click at [255, 135] on div "Icon Icon Icon 0 Icon Icon Icon List" at bounding box center [261, 136] width 20 height 5
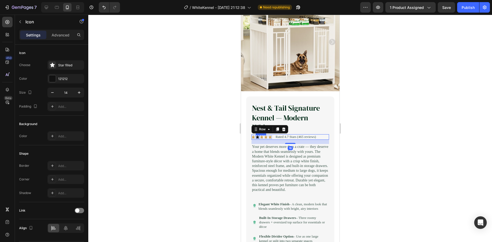
click at [256, 135] on icon at bounding box center [256, 136] width 3 height 3
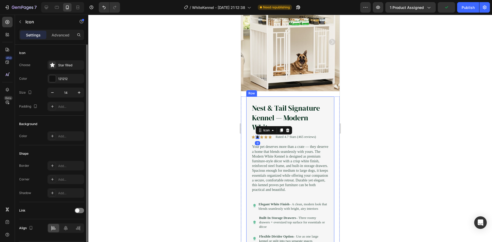
click at [59, 73] on div "Choose Star filled Color 121212 Size 14 Padding Add..." at bounding box center [51, 85] width 65 height 51
click at [55, 76] on div at bounding box center [52, 78] width 7 height 7
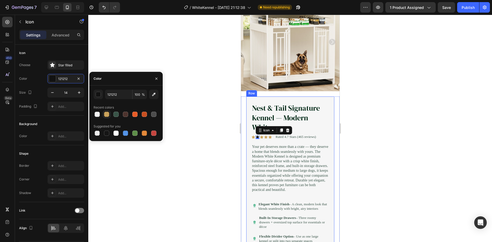
click at [105, 114] on div at bounding box center [106, 114] width 5 height 5
type input "CBA35C"
drag, startPoint x: 186, startPoint y: 169, endPoint x: 192, endPoint y: 169, distance: 6.3
click at [186, 169] on div at bounding box center [289, 128] width 403 height 227
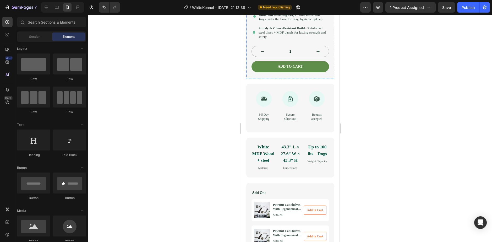
scroll to position [262, 0]
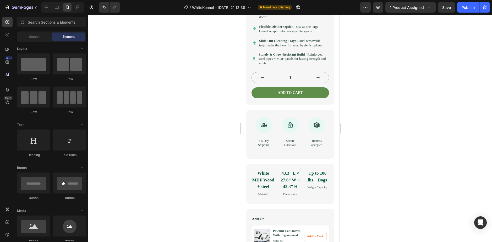
click at [233, 150] on div at bounding box center [289, 128] width 403 height 227
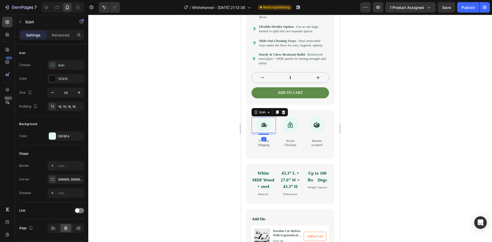
click at [261, 133] on div at bounding box center [263, 125] width 16 height 16
click at [252, 116] on div "Icon" at bounding box center [269, 112] width 36 height 8
click at [247, 142] on div "Icon 7 3-5 Day Shipping Text Block Icon Secure Checkout Text Block Icon Returns…" at bounding box center [290, 134] width 88 height 49
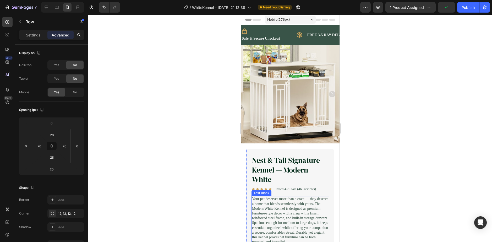
scroll to position [0, 0]
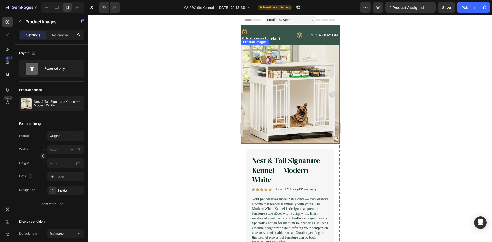
click at [286, 64] on img at bounding box center [290, 94] width 98 height 98
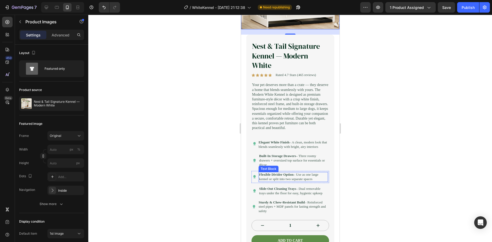
scroll to position [105, 0]
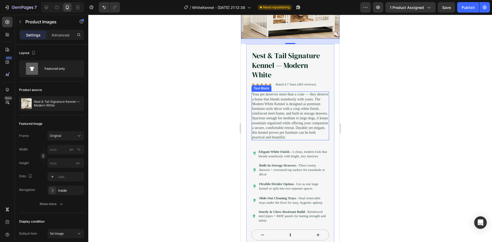
click at [272, 138] on p "Your pet deserves more than a crate — they deserve a home that blends seamlessl…" at bounding box center [290, 116] width 76 height 48
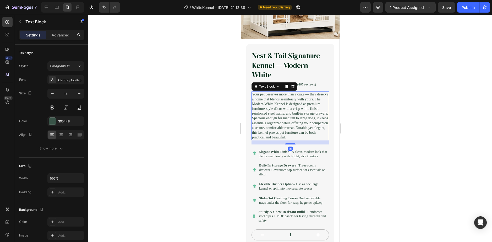
click at [272, 138] on p "Your pet deserves more than a crate — they deserve a home that blends seamlessl…" at bounding box center [290, 116] width 76 height 48
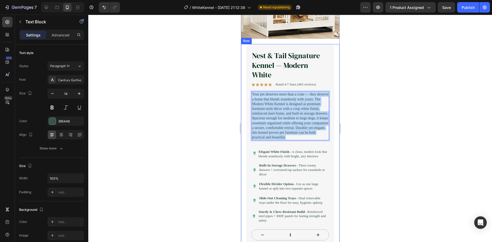
drag, startPoint x: 296, startPoint y: 146, endPoint x: 237, endPoint y: 85, distance: 84.6
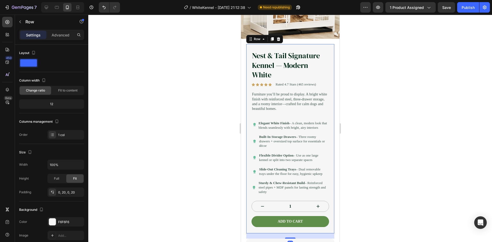
click at [254, 86] on div "Nest & Tail Signature Kennel — Modern White Product Title Icon Icon Icon Icon I…" at bounding box center [289, 138] width 77 height 176
click at [254, 92] on p "Furniture you’ll be proud to display. A bright white finish with reinforced ste…" at bounding box center [290, 101] width 76 height 19
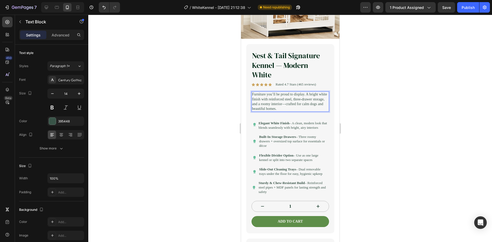
click at [261, 103] on p "Furniture you’ll be proud to display. A bright white finish with reinforced ste…" at bounding box center [290, 101] width 76 height 19
click at [295, 106] on p "Furniture you’ll be proud to display. A bright white finish with reinforced ste…" at bounding box center [290, 101] width 76 height 19
click at [300, 111] on p "Furniture you’ll be proud to display. A bright white finish with reinforced ste…" at bounding box center [290, 101] width 76 height 19
click at [208, 134] on div at bounding box center [289, 128] width 403 height 227
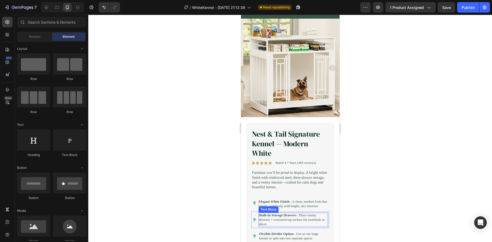
scroll to position [26, 0]
